Goal: Leave review/rating: Leave review/rating

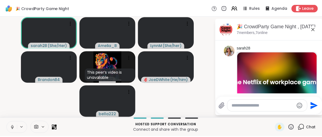
scroll to position [525, 0]
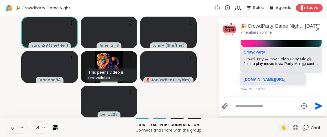
click at [273, 77] on link "[DOMAIN_NAME][URL]" at bounding box center [264, 79] width 42 height 4
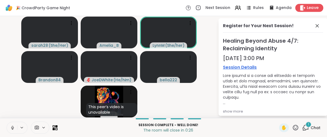
click at [306, 8] on span "Leave" at bounding box center [312, 8] width 12 height 6
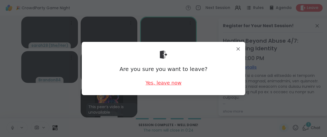
click at [163, 80] on div "Yes, leave now" at bounding box center [163, 82] width 36 height 7
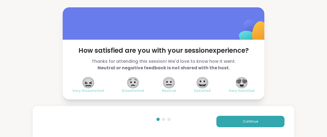
click at [242, 81] on span "😍" at bounding box center [242, 83] width 14 height 10
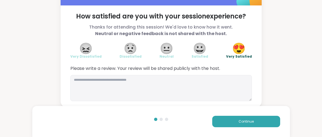
scroll to position [28, 0]
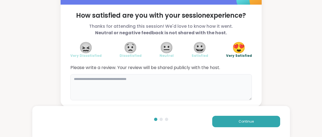
click at [125, 84] on textarea at bounding box center [161, 87] width 182 height 26
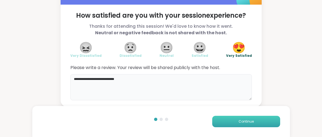
type textarea "**********"
click at [249, 121] on span "Continue" at bounding box center [246, 121] width 15 height 5
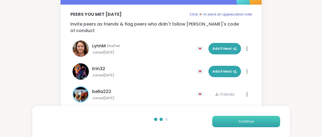
click at [249, 122] on span "Continue" at bounding box center [246, 121] width 15 height 5
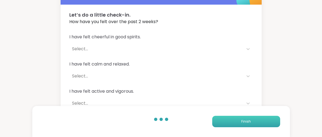
click at [250, 122] on span "Finish" at bounding box center [247, 121] width 10 height 5
